Goal: Navigation & Orientation: Find specific page/section

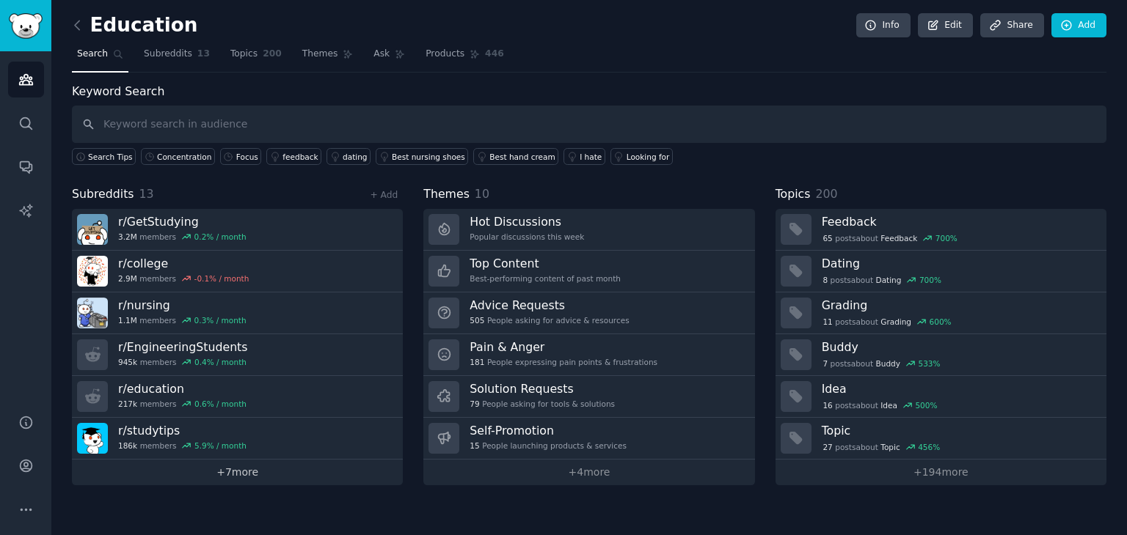
click at [241, 470] on link "+ 7 more" at bounding box center [237, 473] width 331 height 26
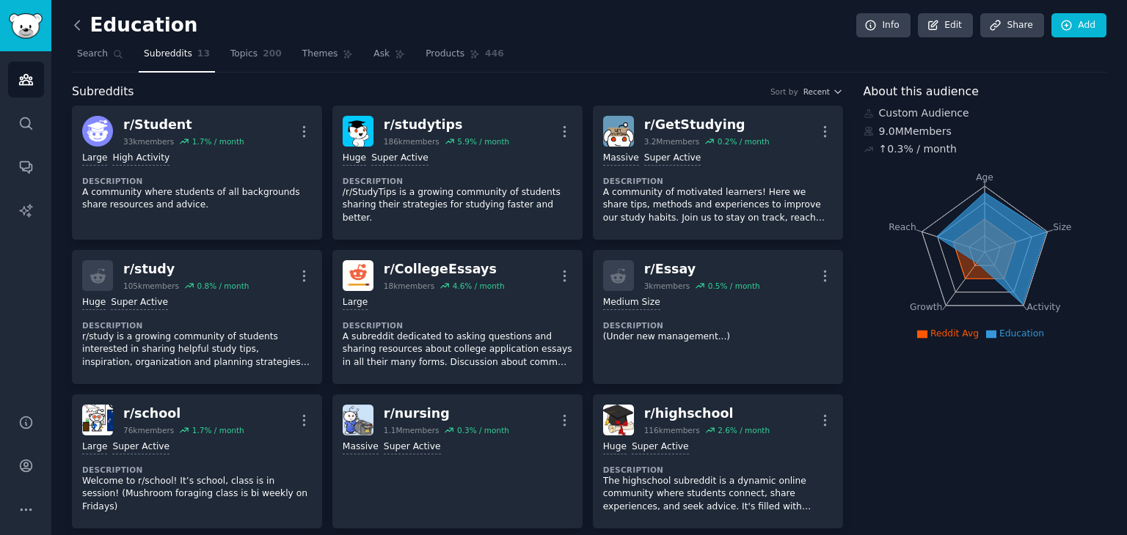
click at [76, 28] on icon at bounding box center [77, 25] width 15 height 15
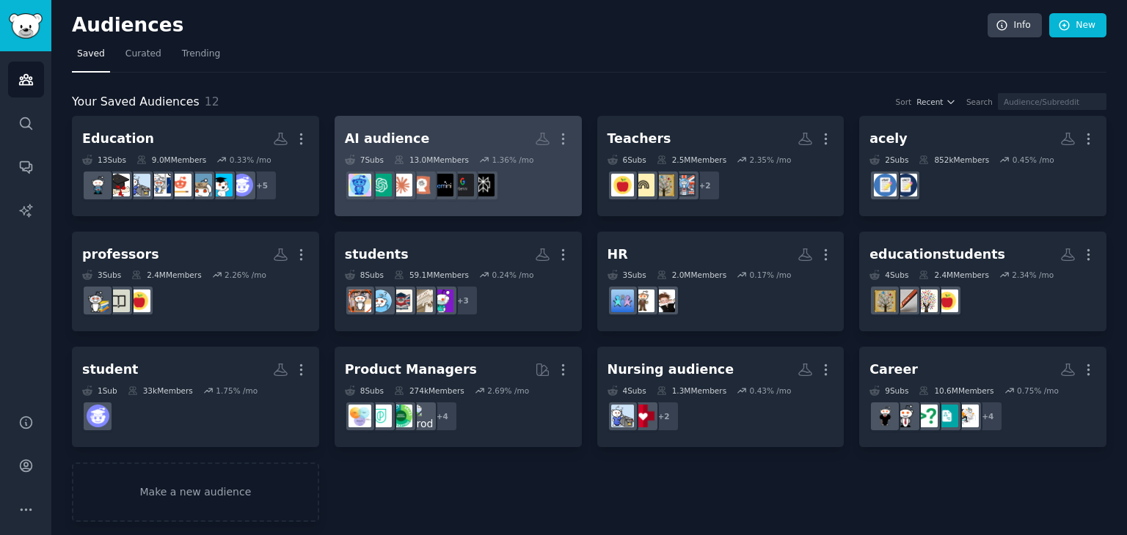
click at [409, 139] on div "AI audience" at bounding box center [387, 139] width 85 height 18
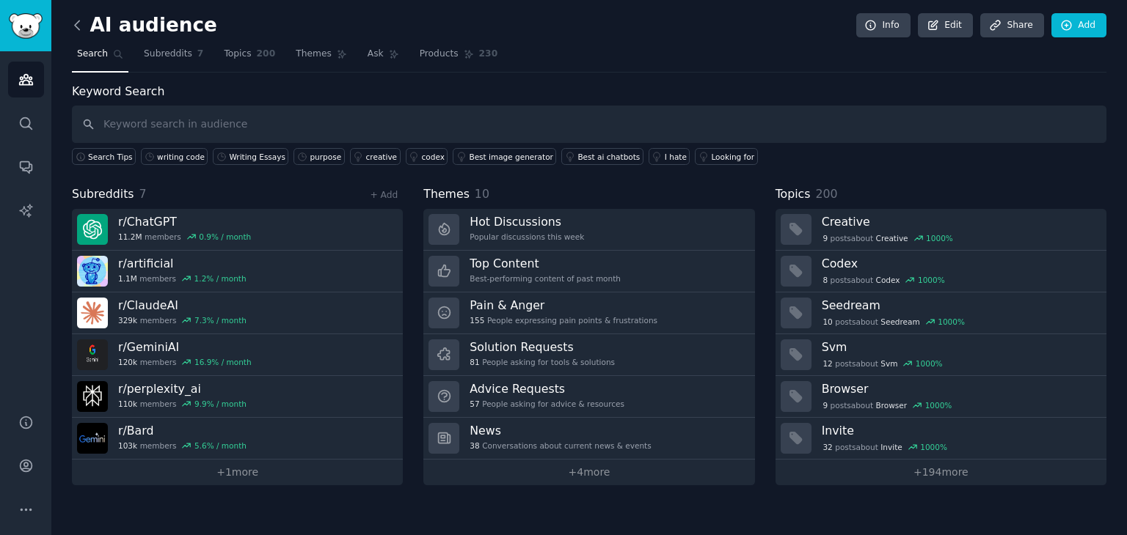
click at [78, 29] on icon at bounding box center [77, 25] width 4 height 9
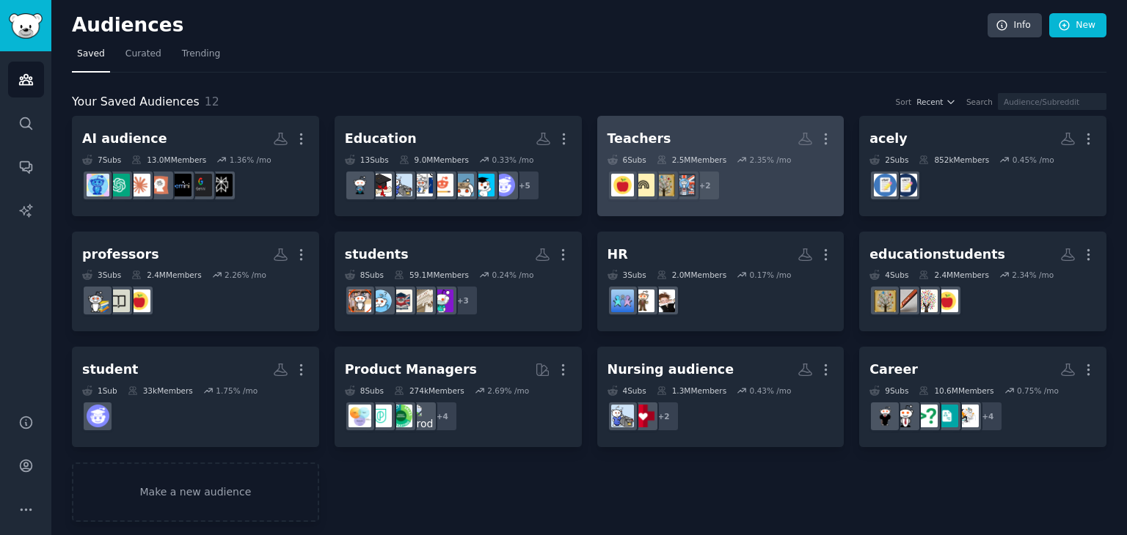
click at [631, 133] on div "Teachers" at bounding box center [639, 139] width 64 height 18
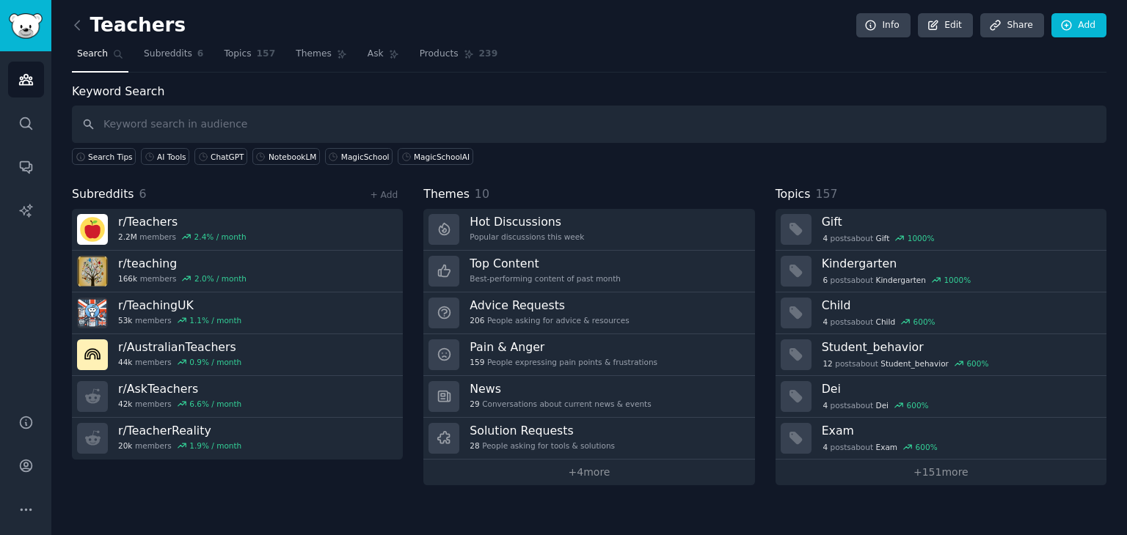
drag, startPoint x: 147, startPoint y: 219, endPoint x: 625, endPoint y: 49, distance: 507.4
click at [625, 49] on nav "Search Subreddits 6 Topics 157 Themes Ask Products 239" at bounding box center [589, 58] width 1034 height 30
click at [78, 24] on icon at bounding box center [77, 25] width 15 height 15
